Goal: Find specific page/section: Find specific page/section

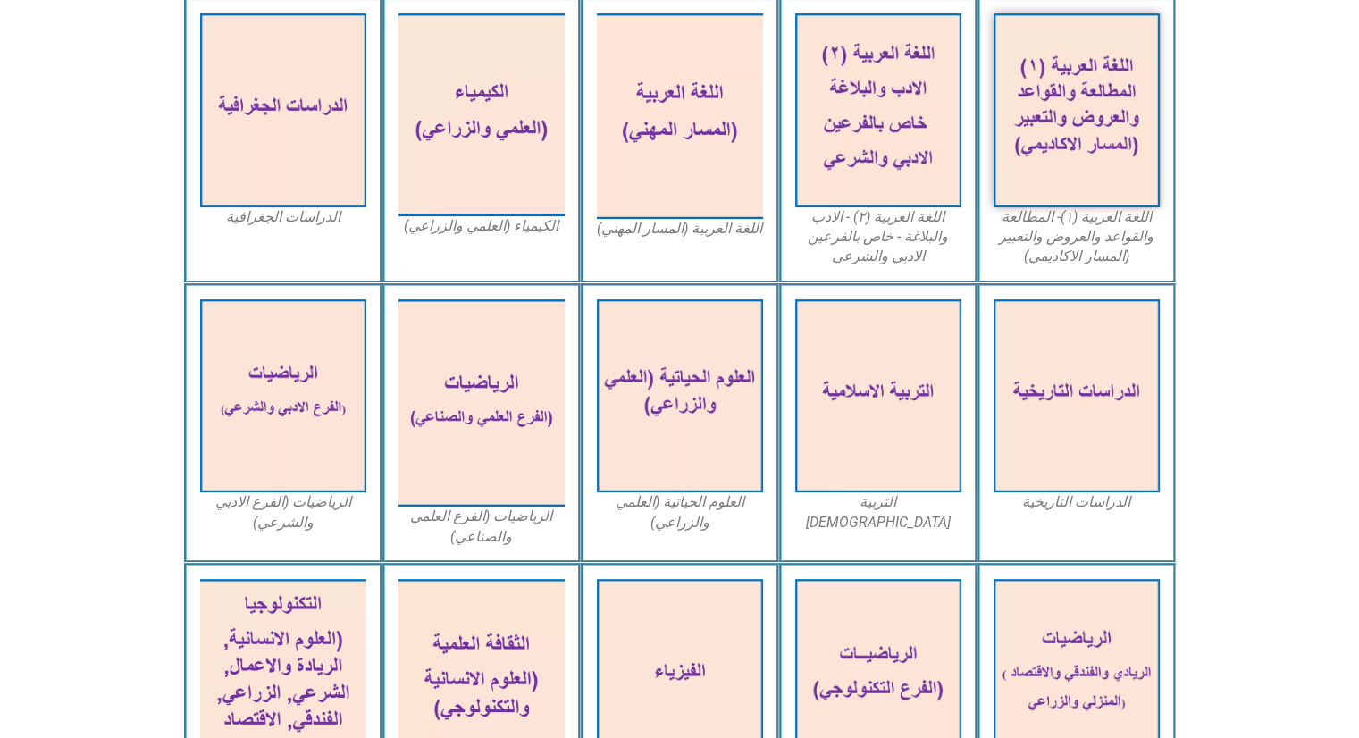
scroll to position [535, 0]
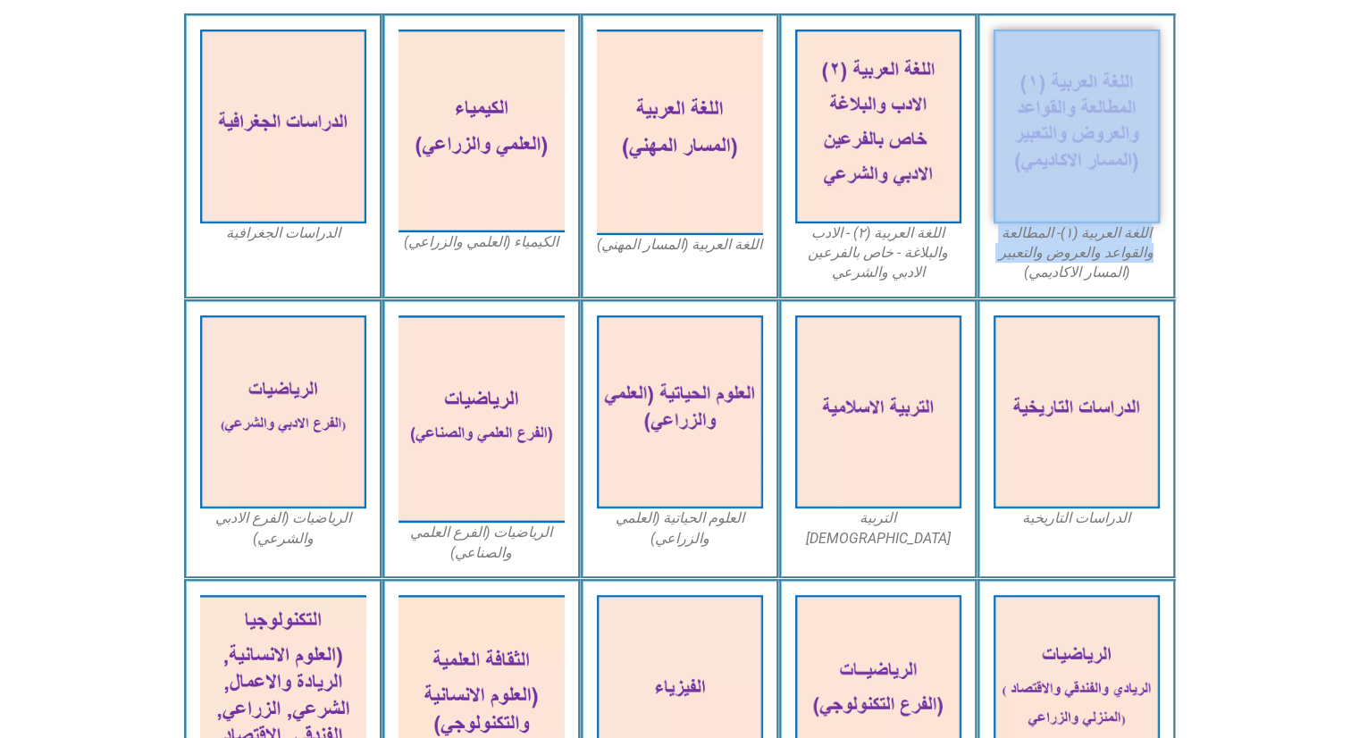
drag, startPoint x: 1349, startPoint y: 283, endPoint x: 1349, endPoint y: 122, distance: 161.8
click at [1349, 122] on section "اللغة العربية (١)- المطالعة والقواعد والعروض والتعبير (المسار الاكاديمي) اللغة …" at bounding box center [679, 155] width 1359 height 285
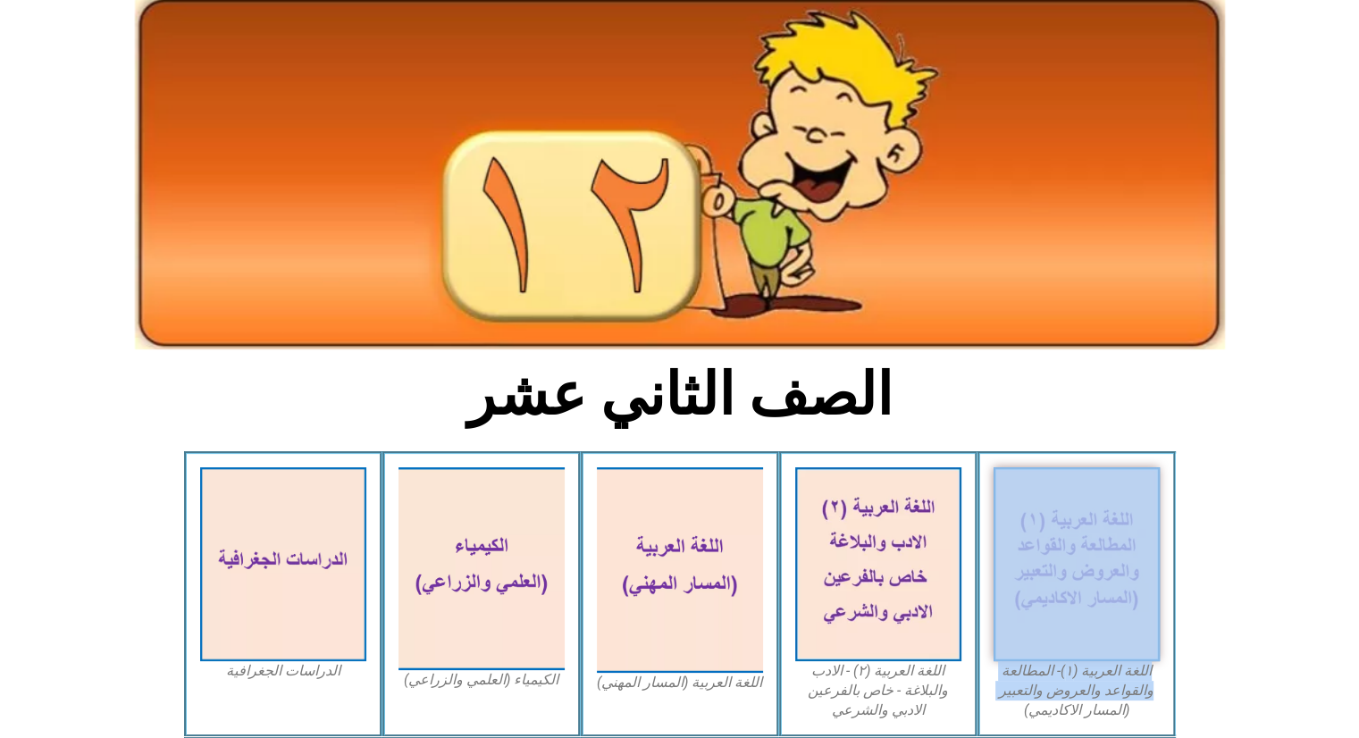
scroll to position [0, 0]
